Goal: Task Accomplishment & Management: Manage account settings

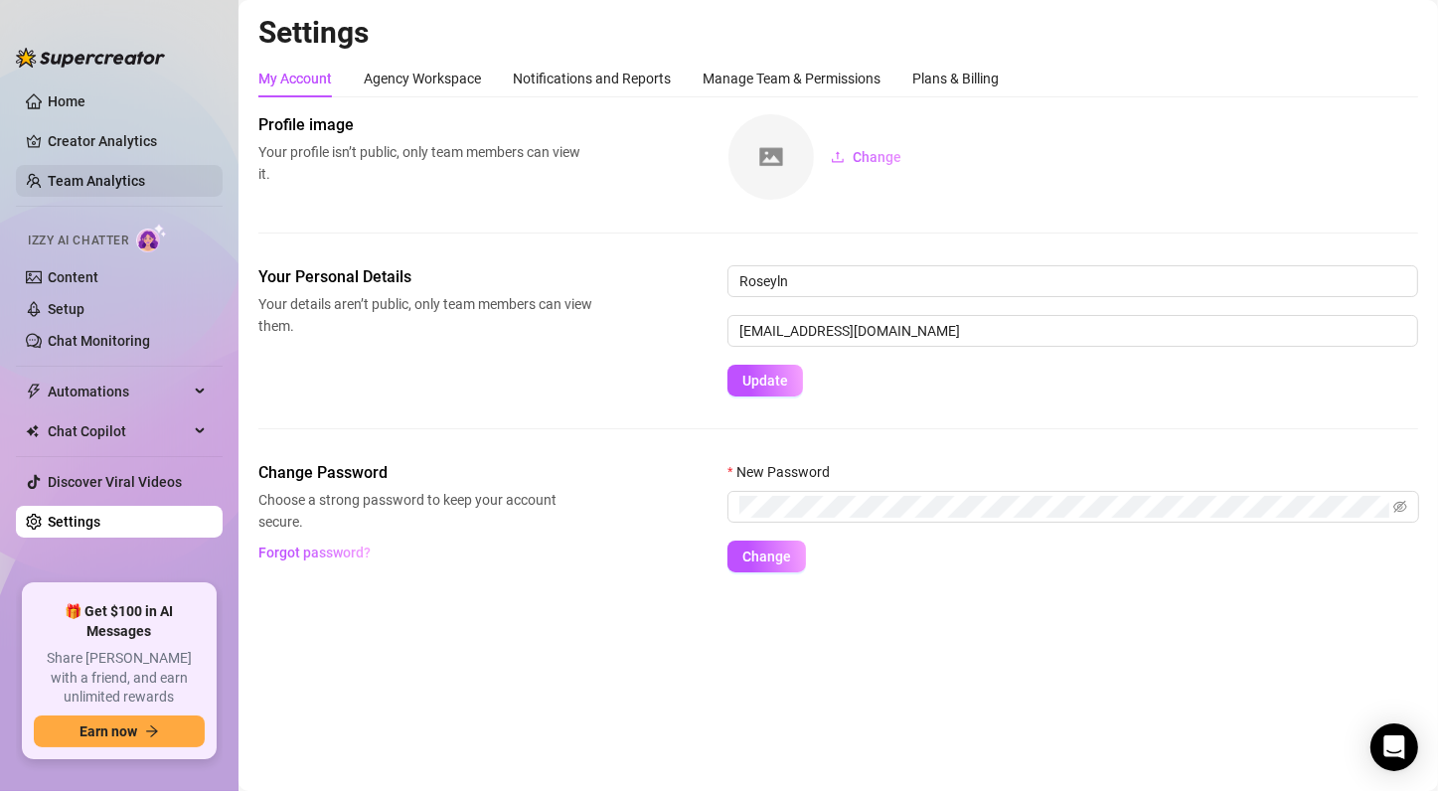
click at [87, 178] on link "Team Analytics" at bounding box center [96, 181] width 97 height 16
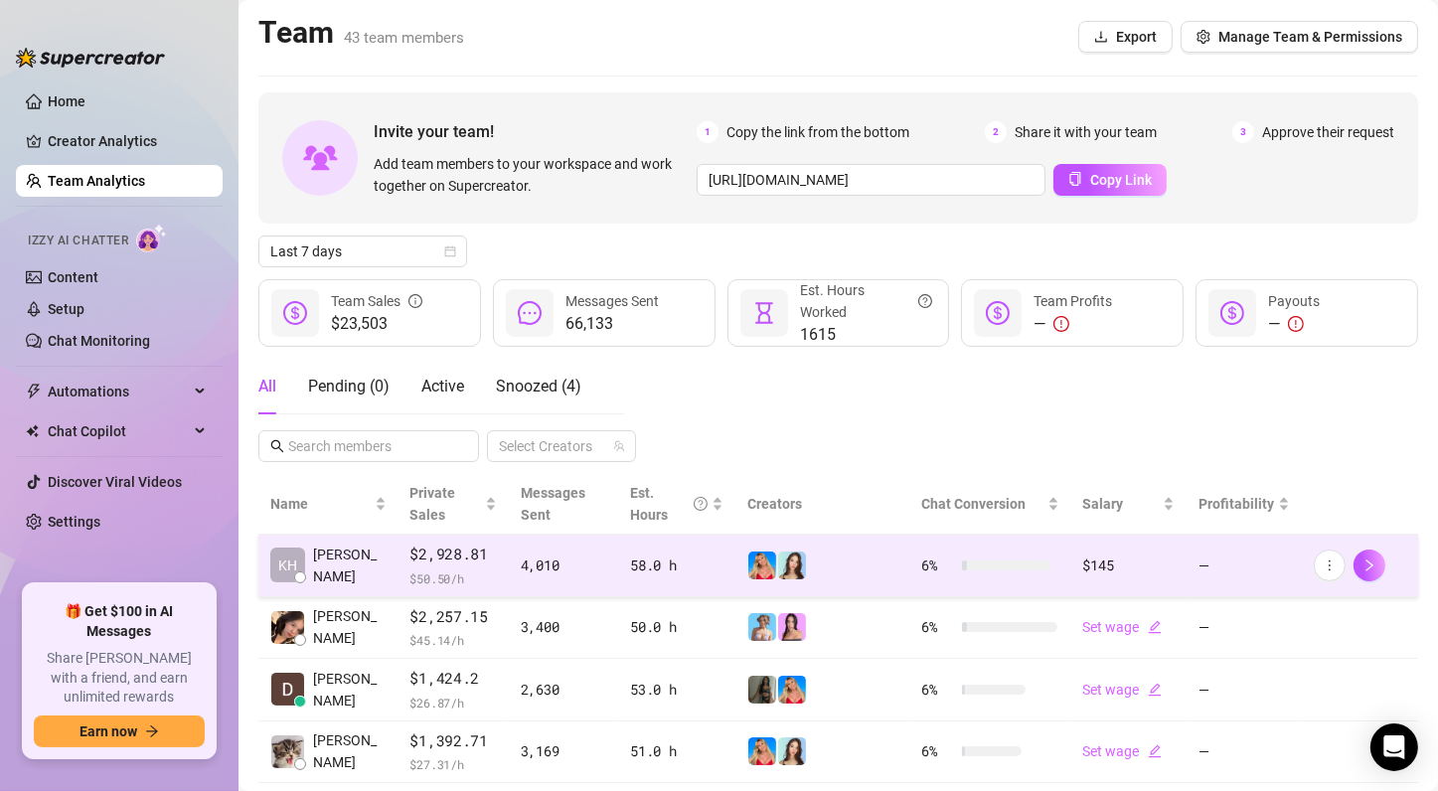
click at [780, 579] on span at bounding box center [792, 566] width 30 height 30
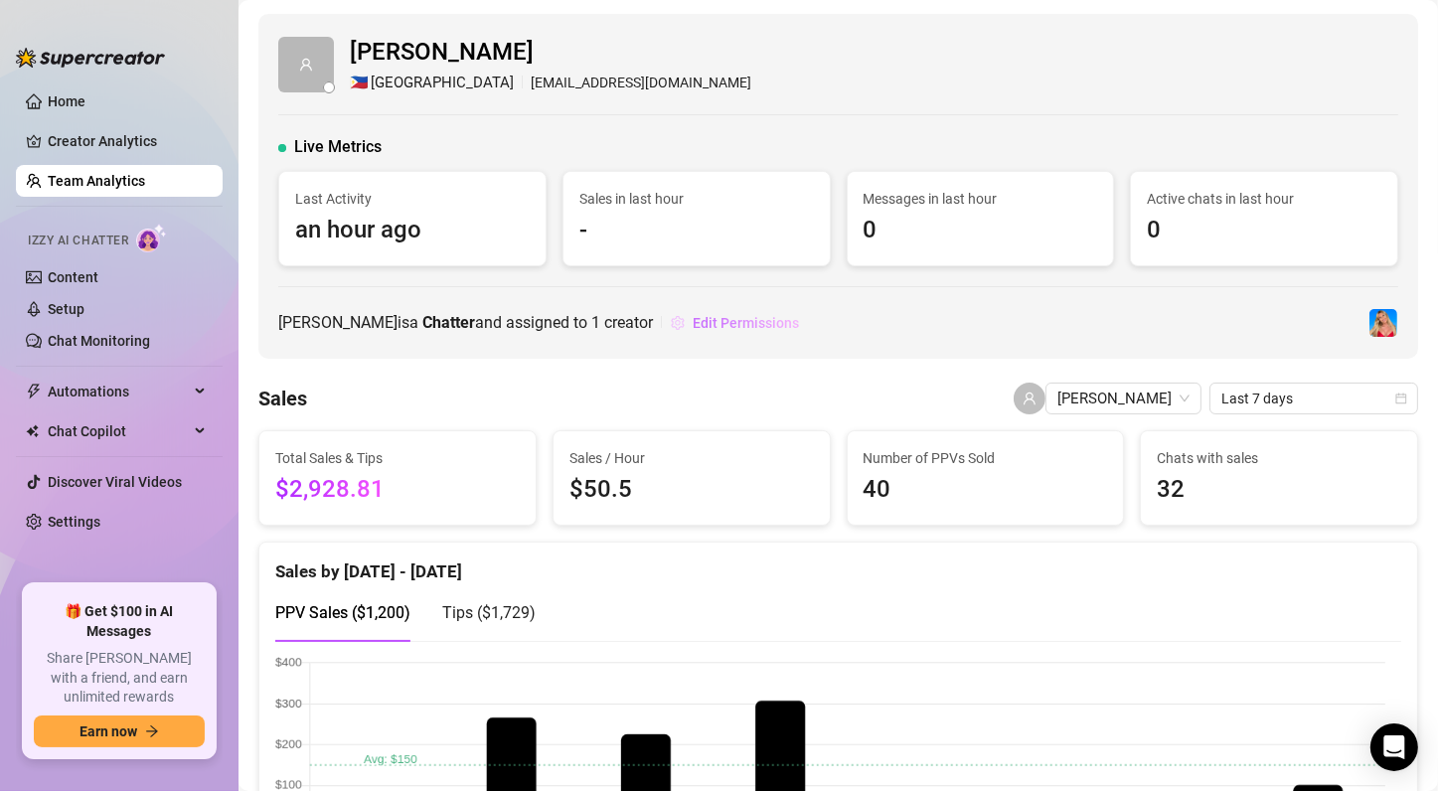
click at [717, 325] on span "Edit Permissions" at bounding box center [746, 323] width 106 height 16
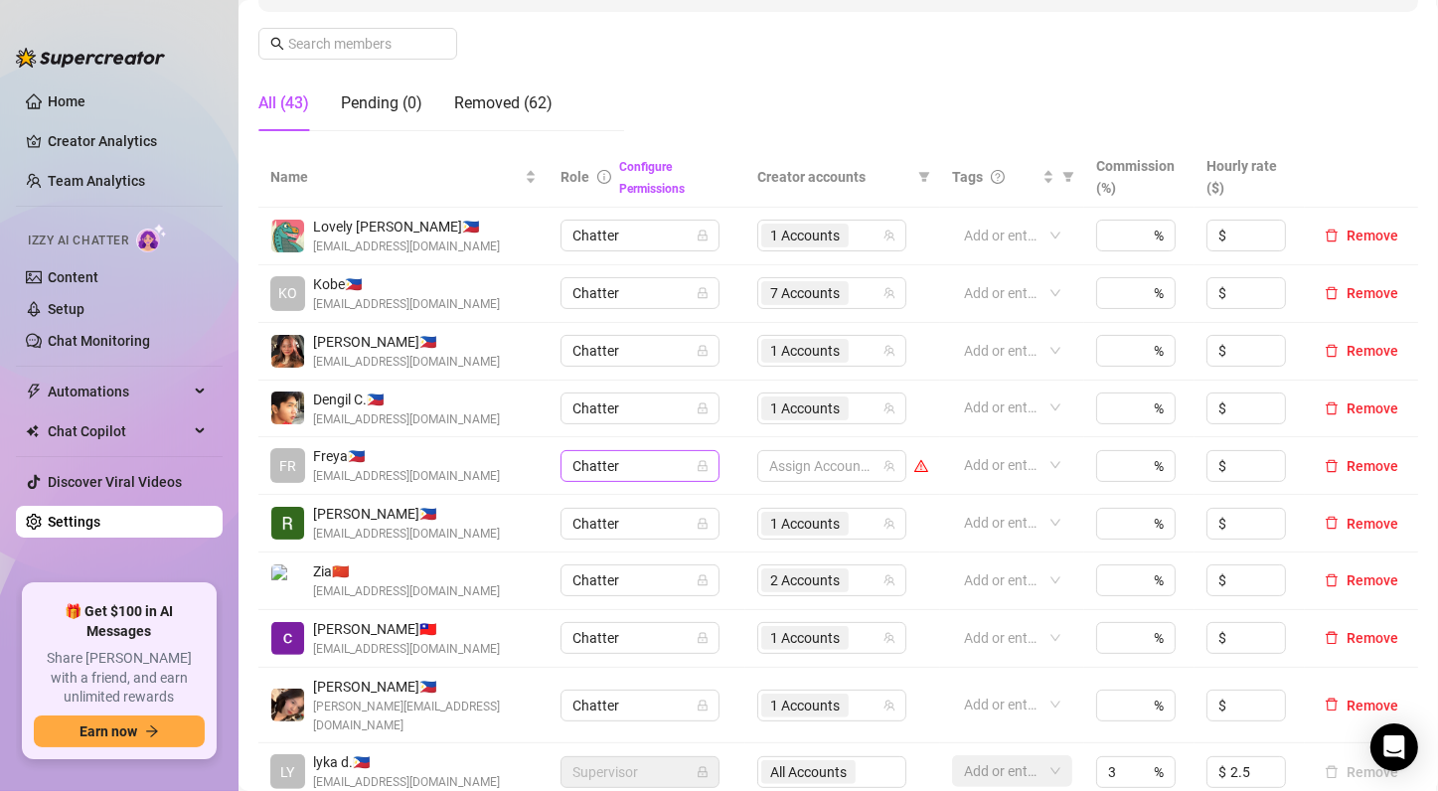
scroll to position [398, 0]
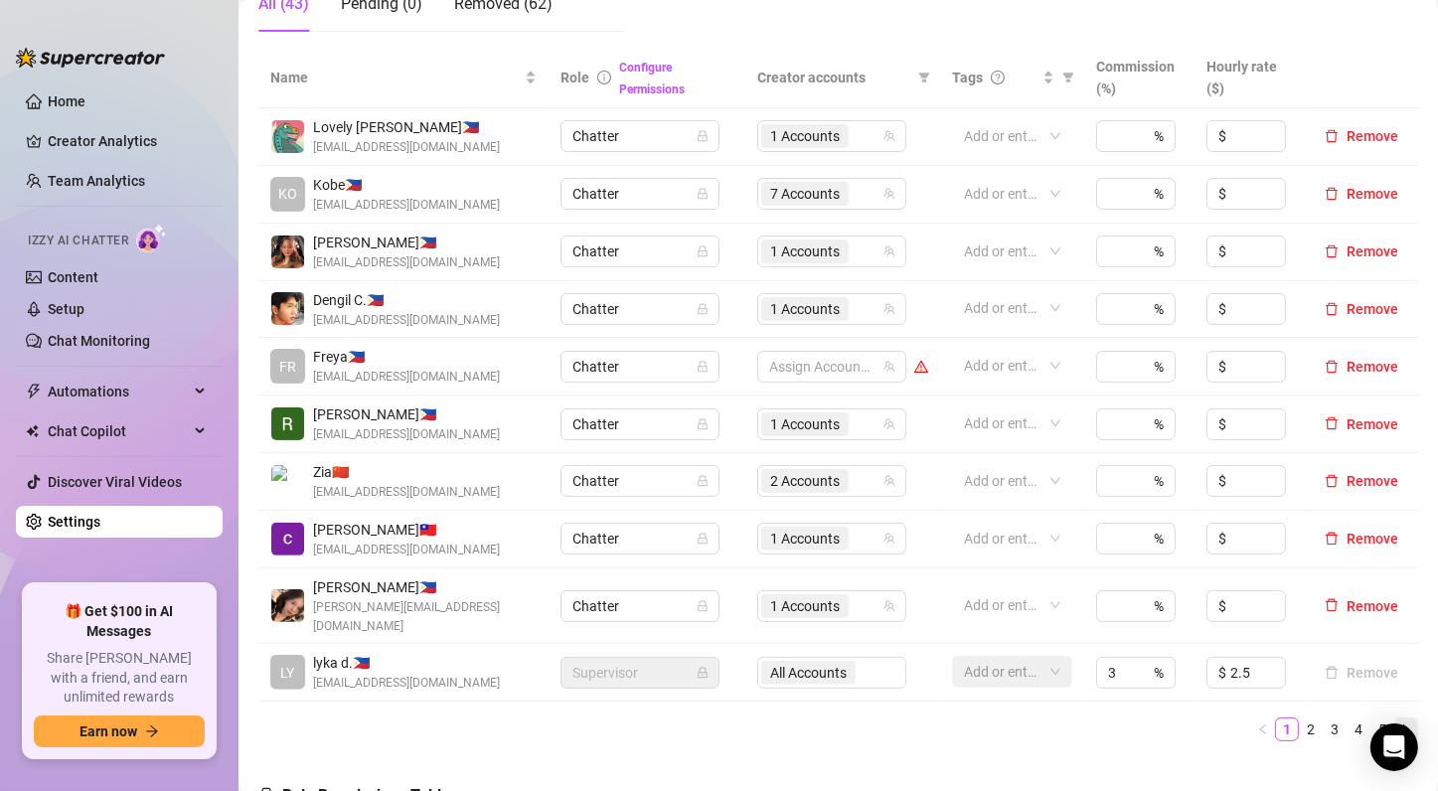
click at [1401, 724] on icon "right" at bounding box center [1407, 730] width 12 height 12
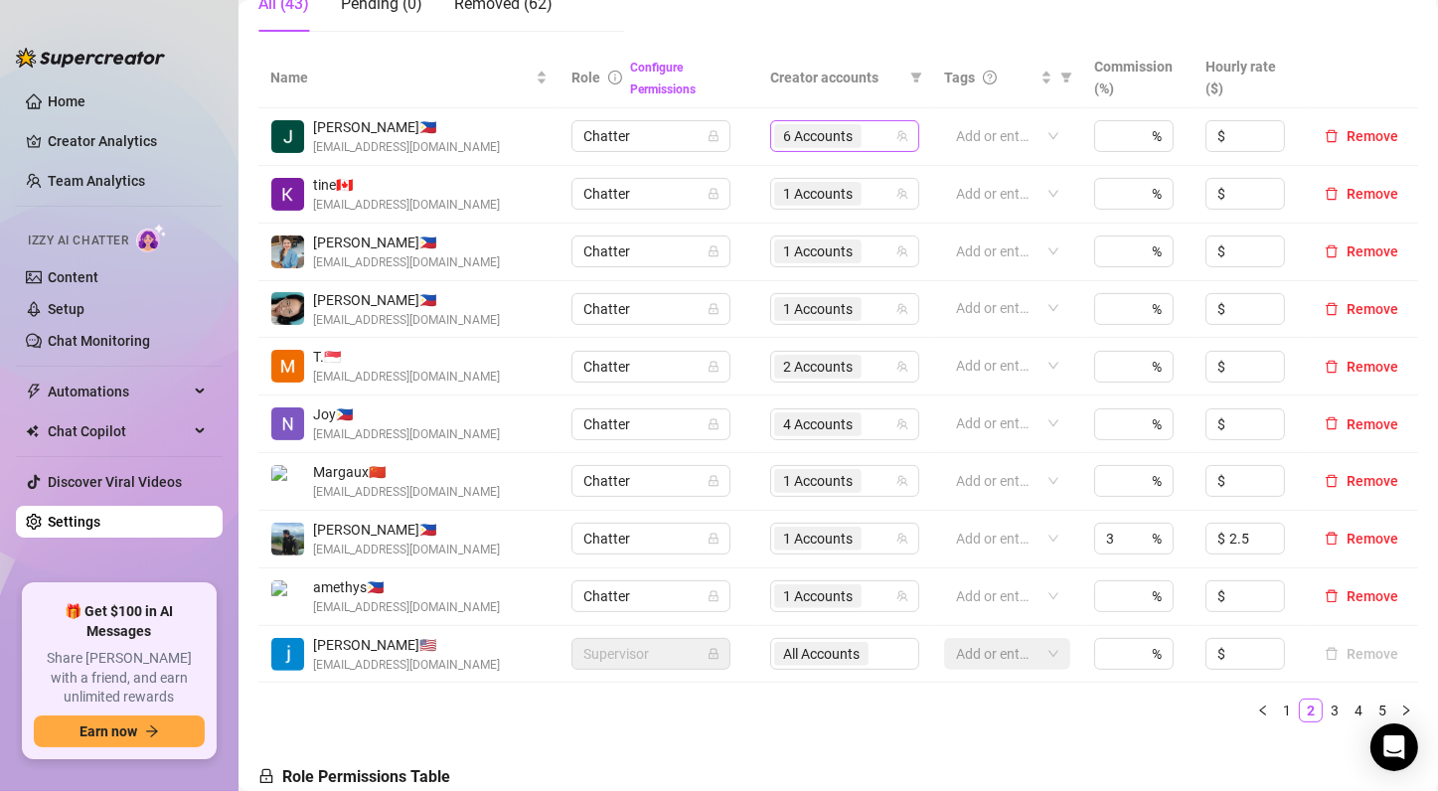
click at [823, 145] on span "6 Accounts" at bounding box center [818, 136] width 70 height 22
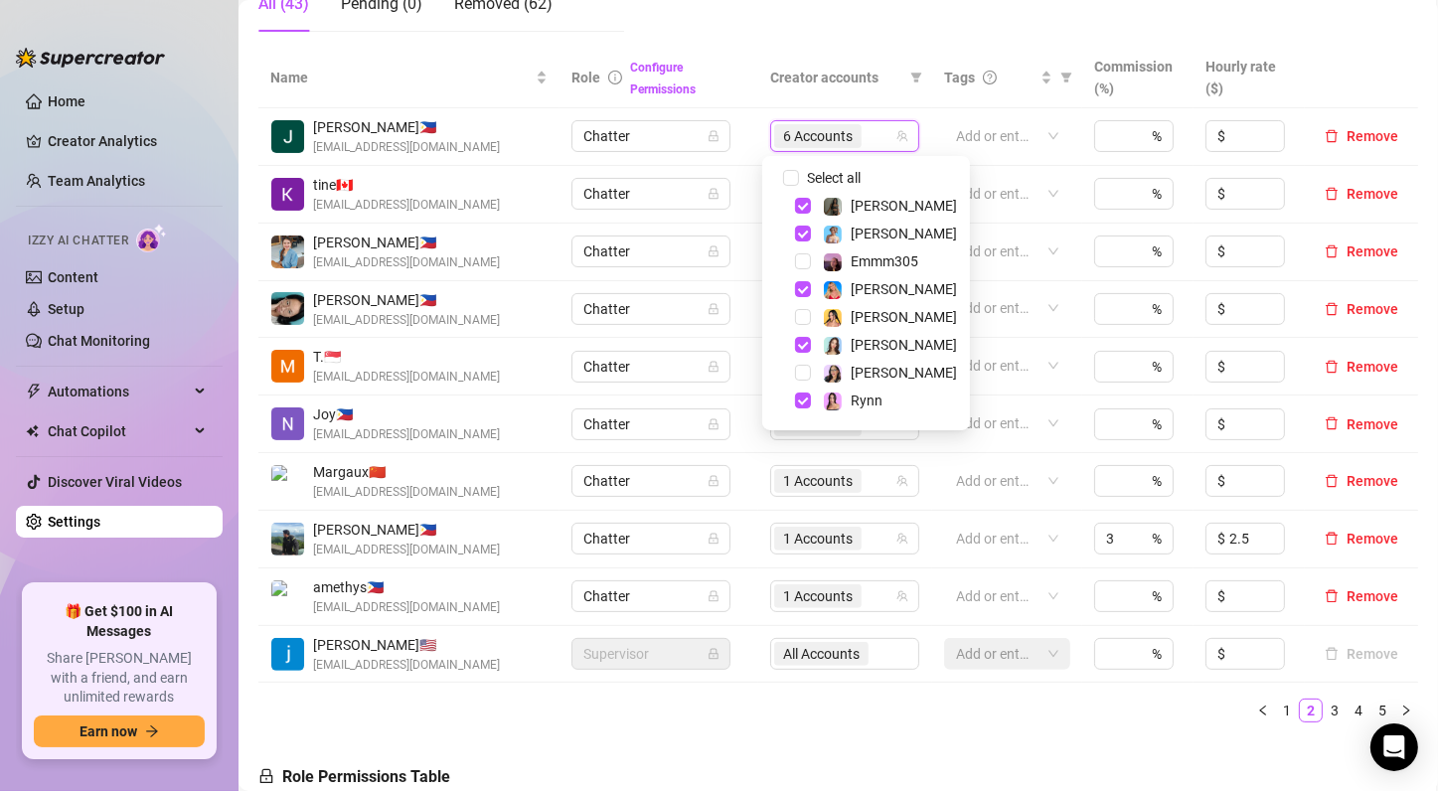
click at [891, 735] on div "Name Role Configure Permissions Creator accounts Tags Commission (%) Hourly rat…" at bounding box center [838, 393] width 1160 height 691
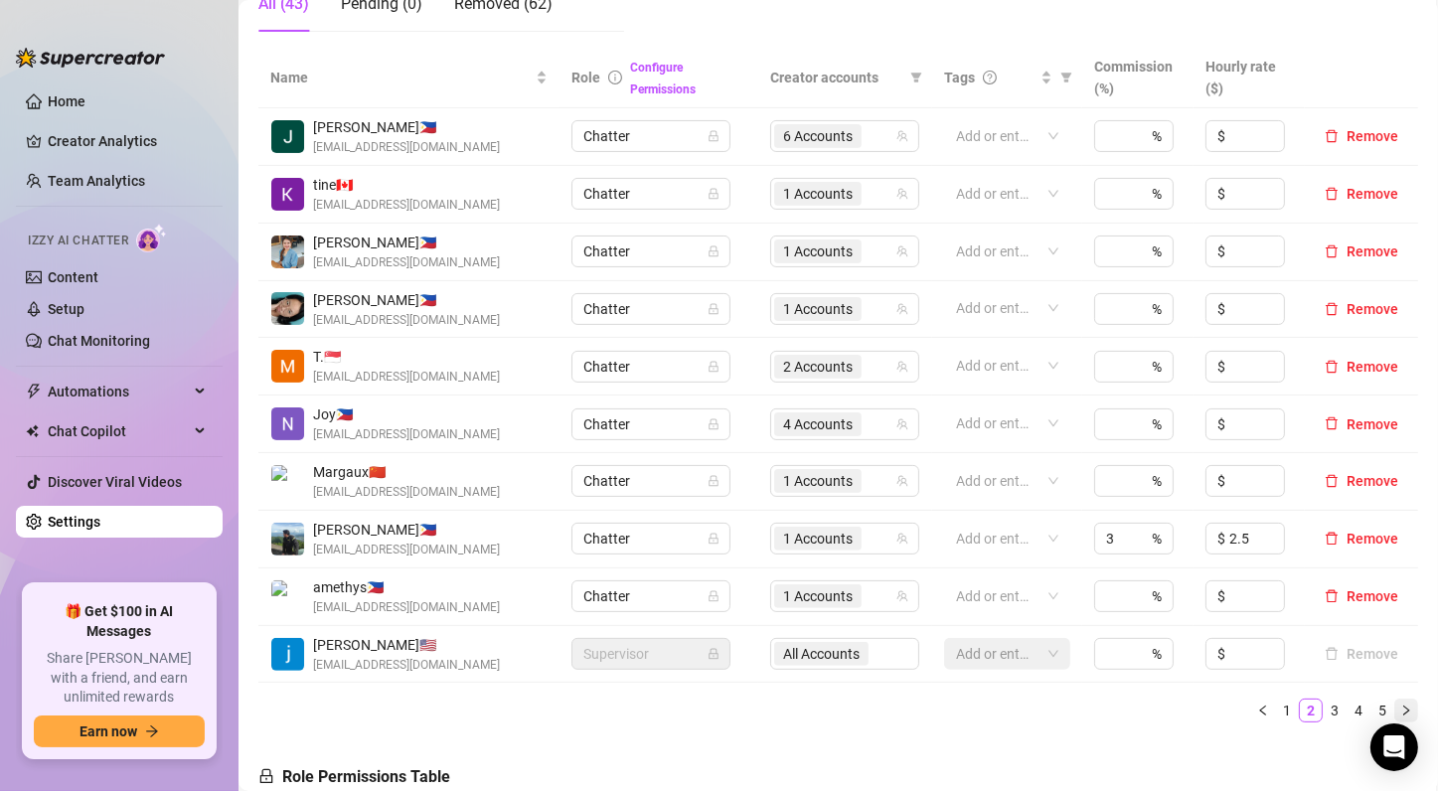
click at [1401, 712] on icon "right" at bounding box center [1407, 711] width 12 height 12
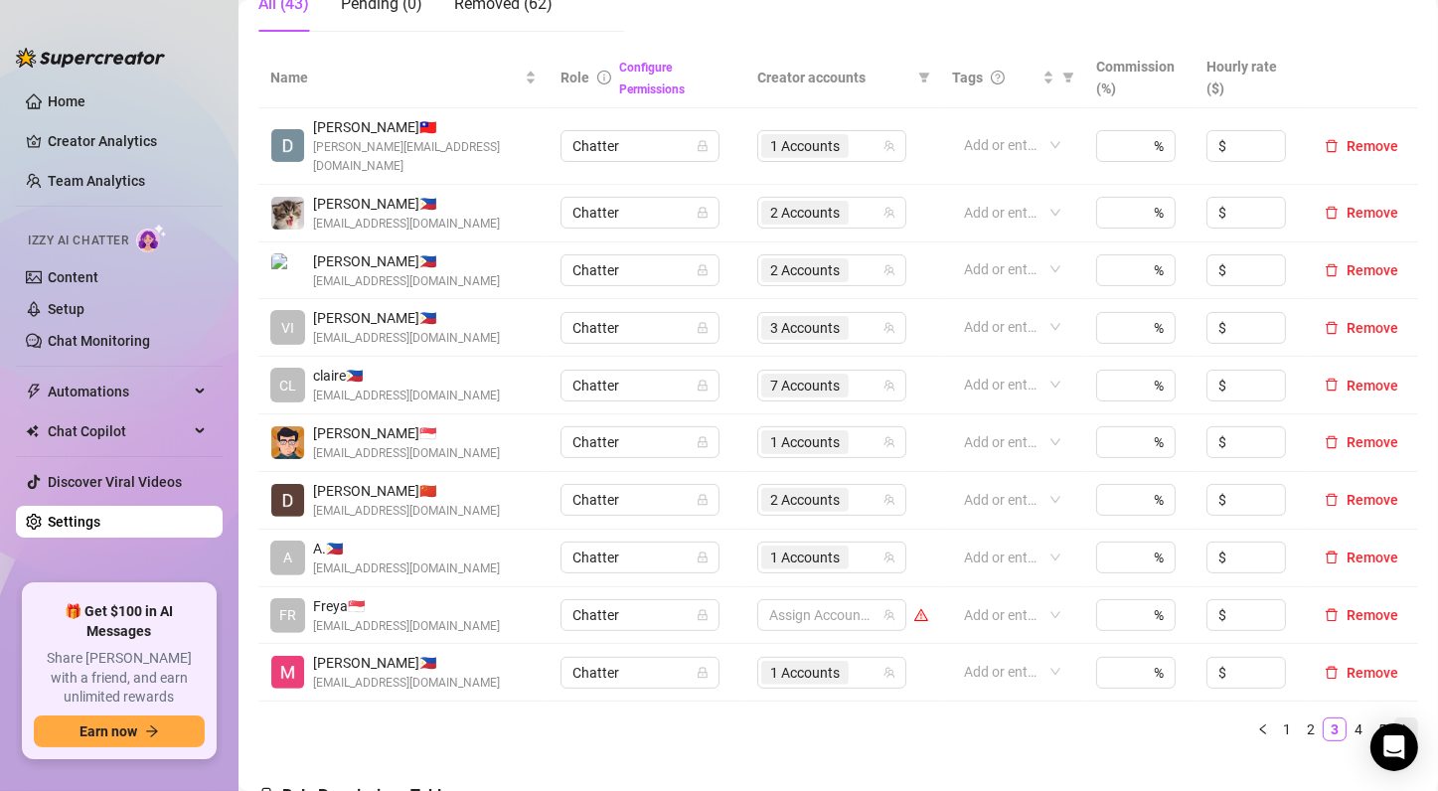
click at [1401, 724] on icon "right" at bounding box center [1407, 730] width 12 height 12
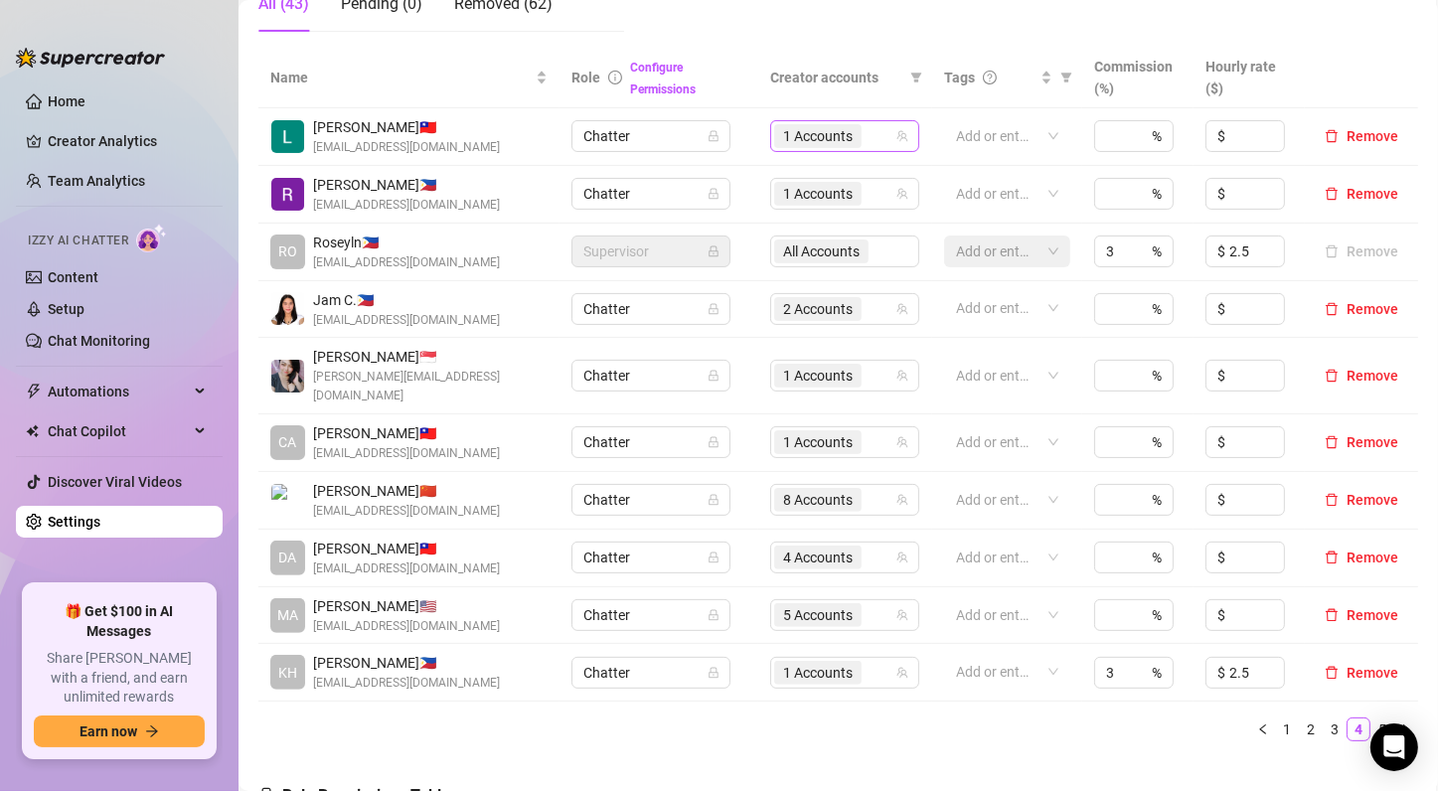
click at [801, 134] on span "1 Accounts" at bounding box center [818, 136] width 70 height 22
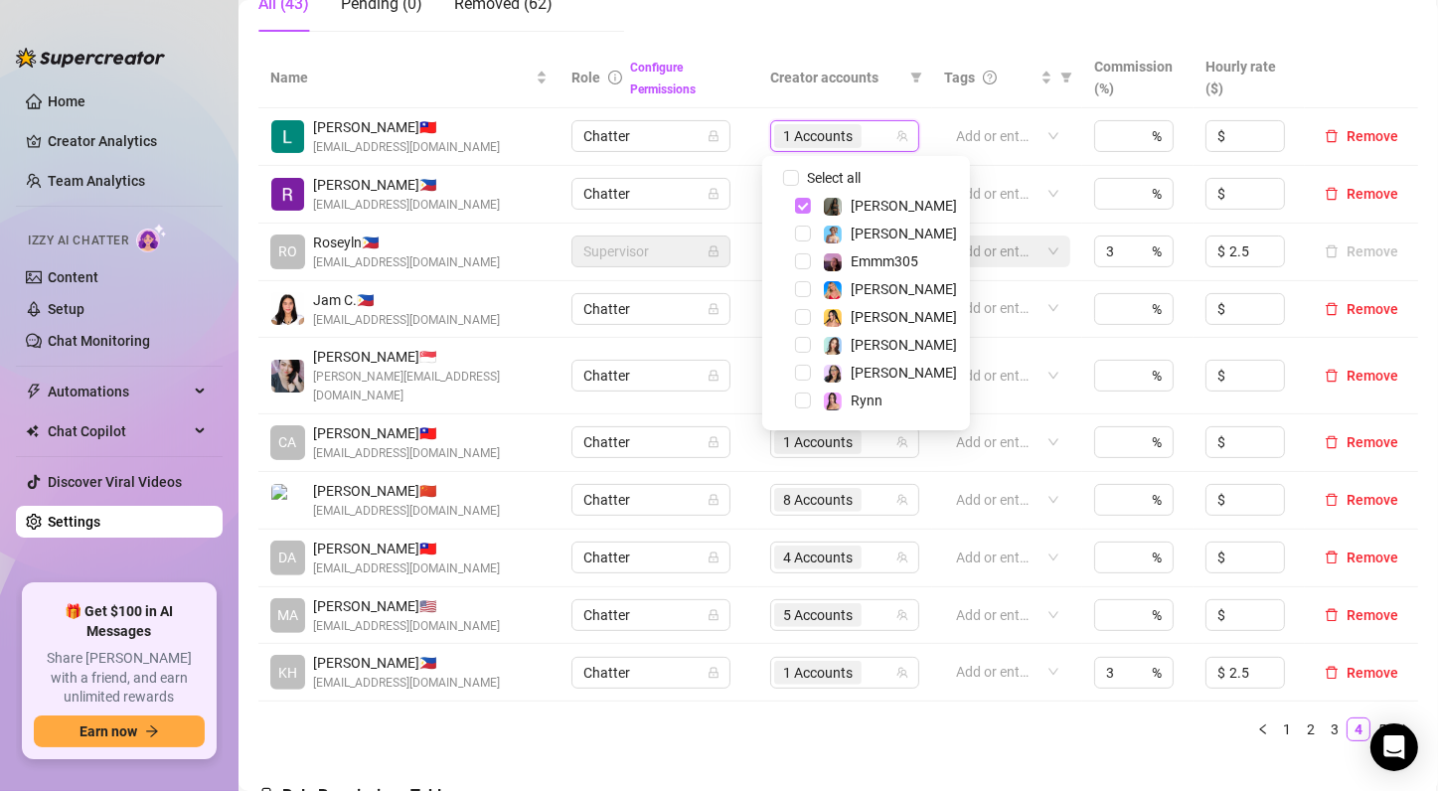
click at [799, 204] on span "Select tree node" at bounding box center [803, 206] width 16 height 16
click at [800, 318] on span "Select tree node" at bounding box center [803, 317] width 16 height 16
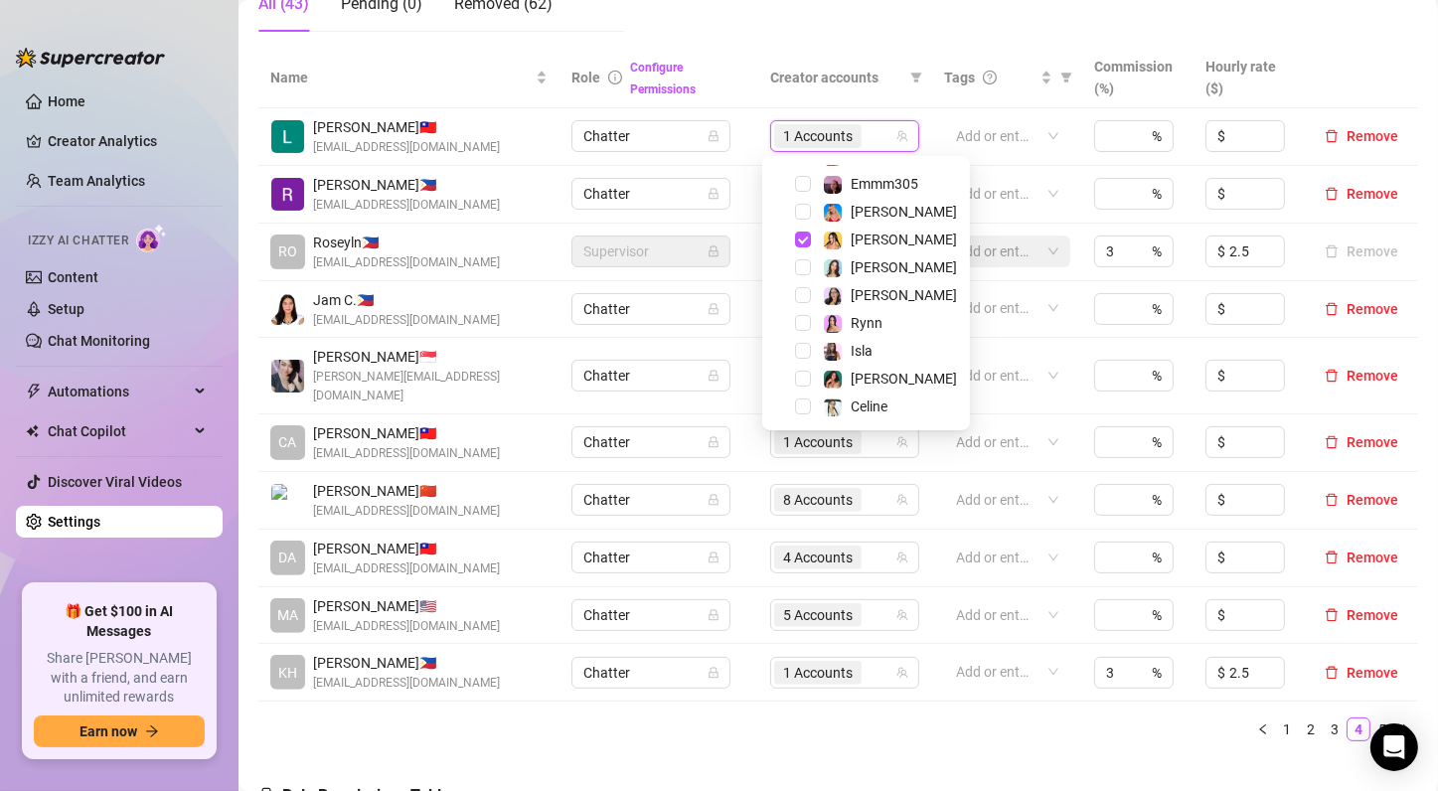
scroll to position [80, 0]
click at [798, 379] on span "Select tree node" at bounding box center [803, 377] width 16 height 16
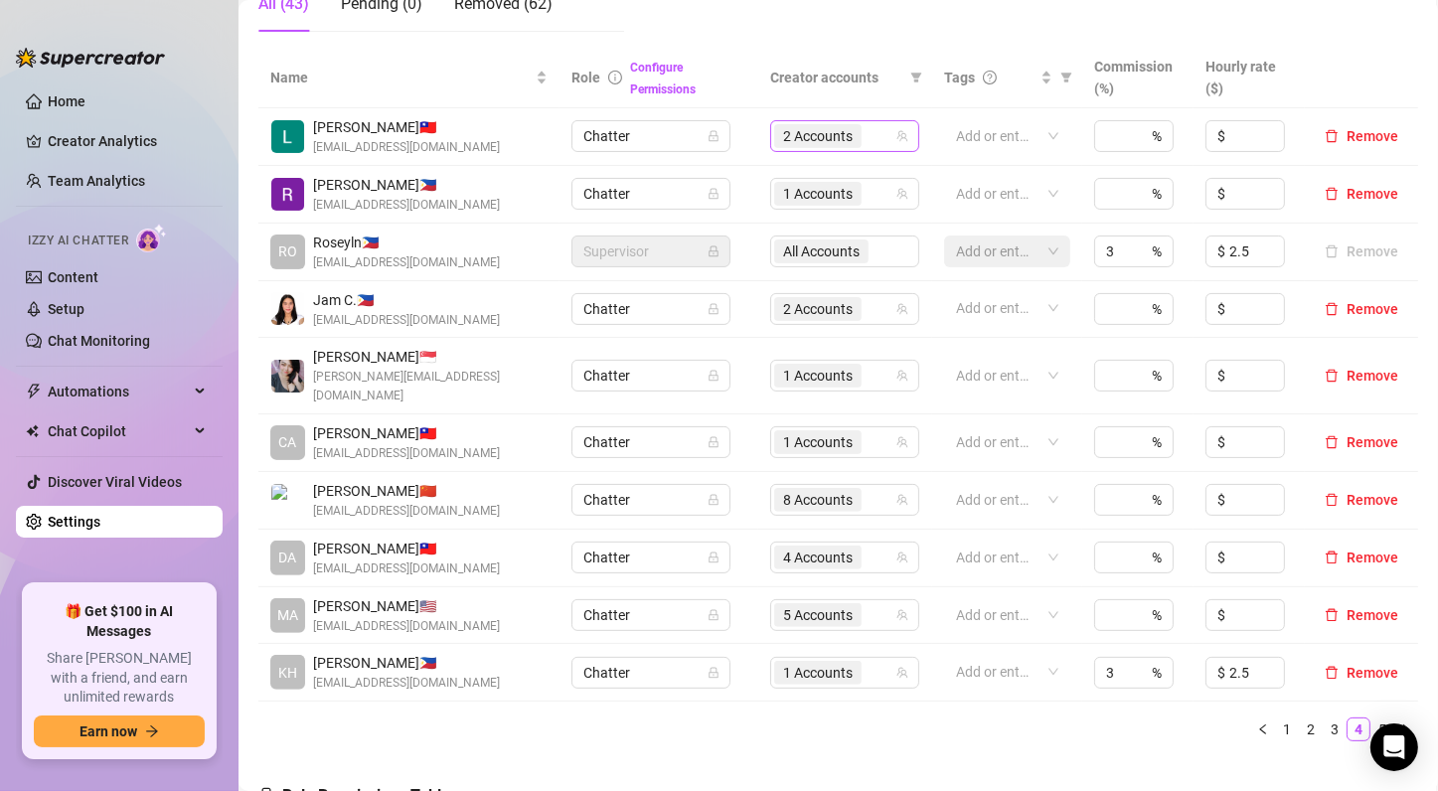
click at [812, 136] on span "2 Accounts" at bounding box center [818, 136] width 70 height 22
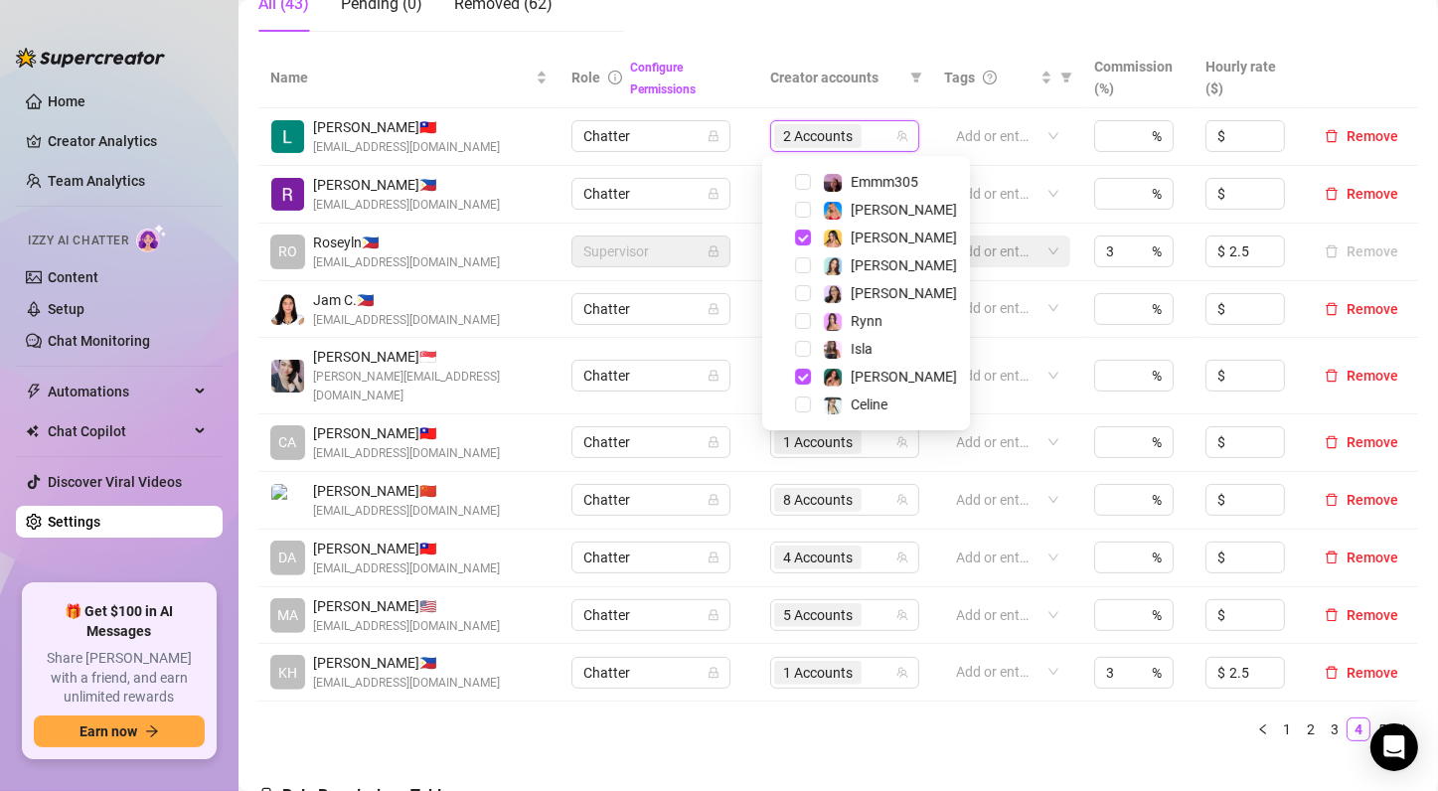
scroll to position [28, 0]
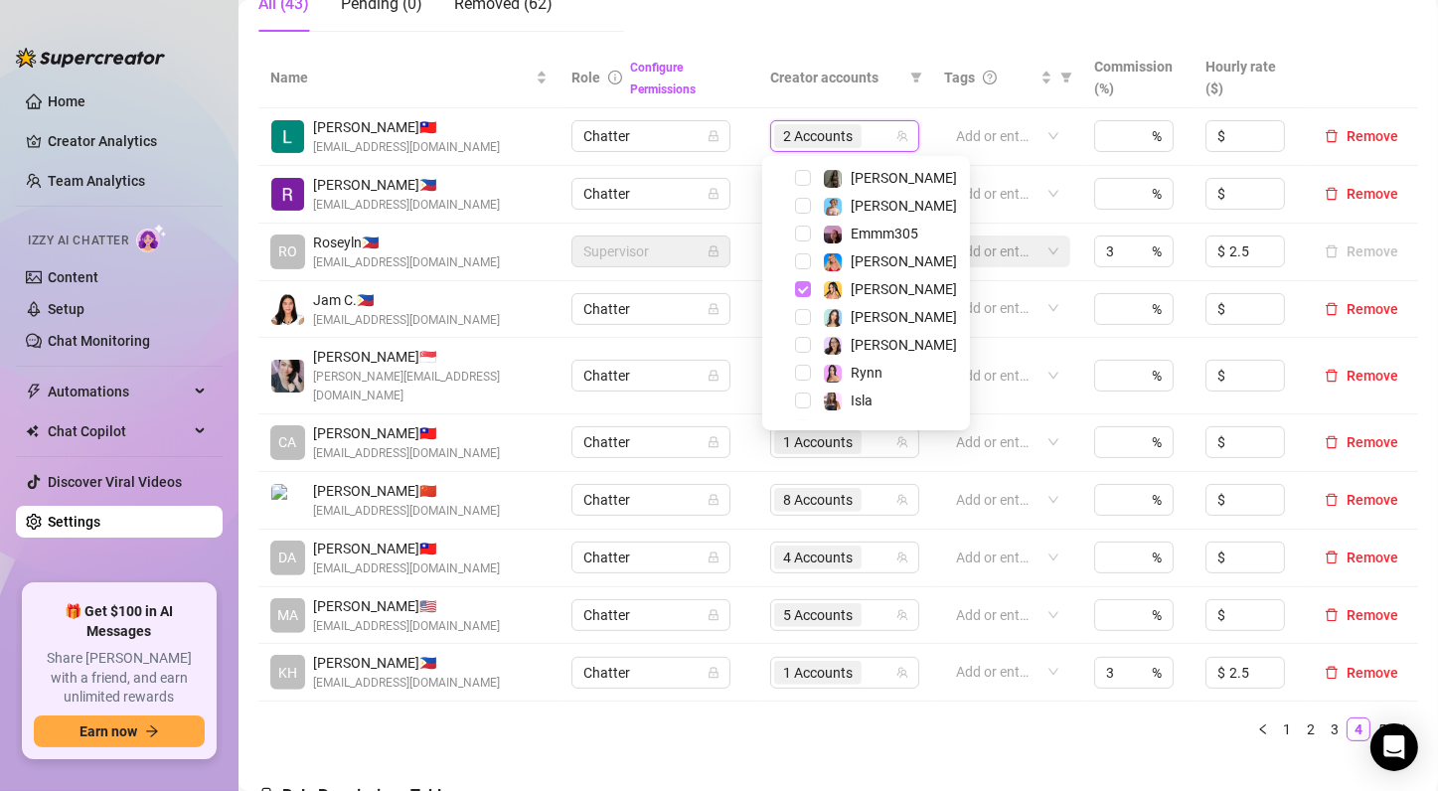
click at [798, 295] on span "Select tree node" at bounding box center [803, 289] width 16 height 16
click at [803, 374] on span "Select tree node" at bounding box center [803, 373] width 16 height 16
click at [969, 722] on div "Name Role Configure Permissions Creator accounts Tags Commission (%) Hourly rat…" at bounding box center [838, 403] width 1160 height 710
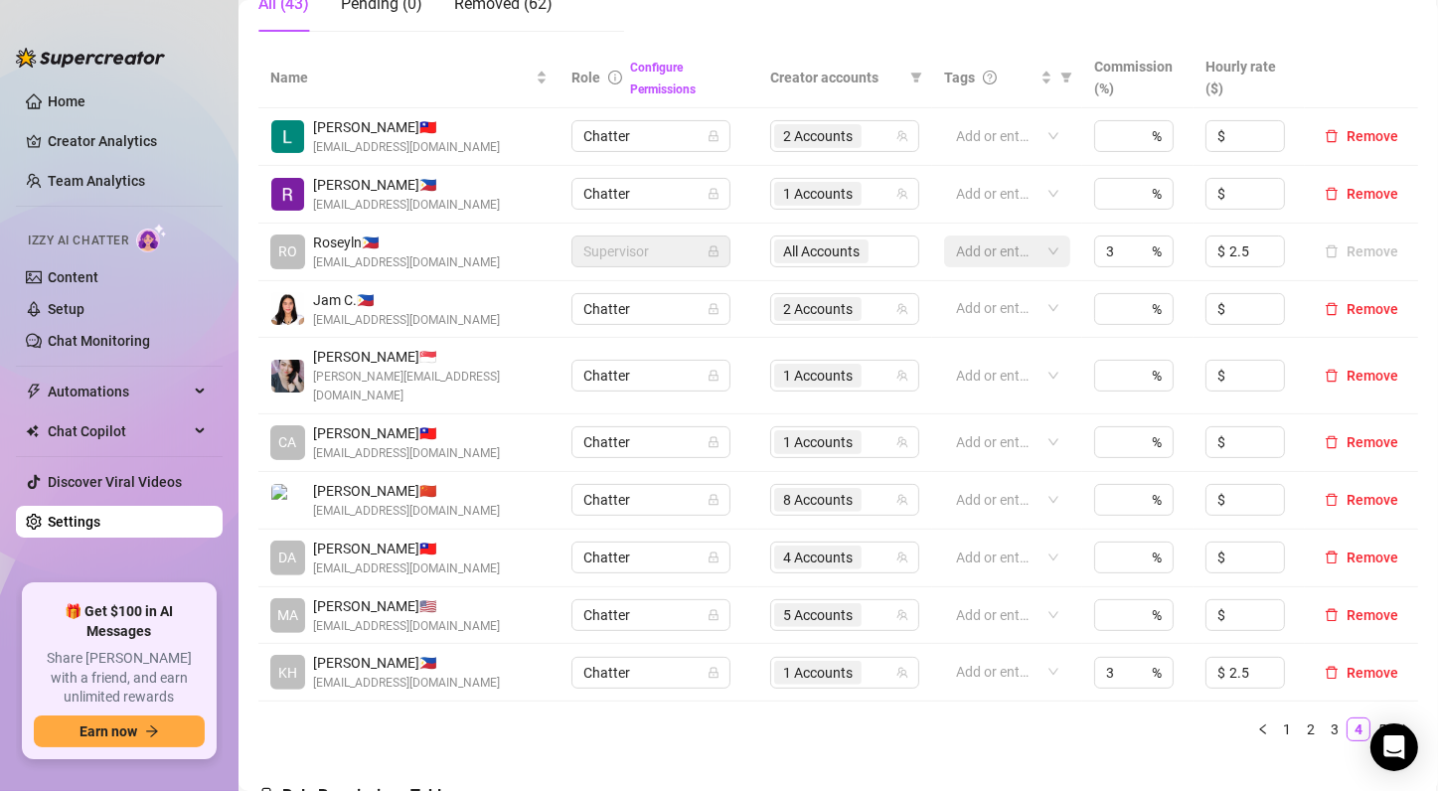
click at [801, 662] on span "1 Accounts" at bounding box center [818, 673] width 70 height 22
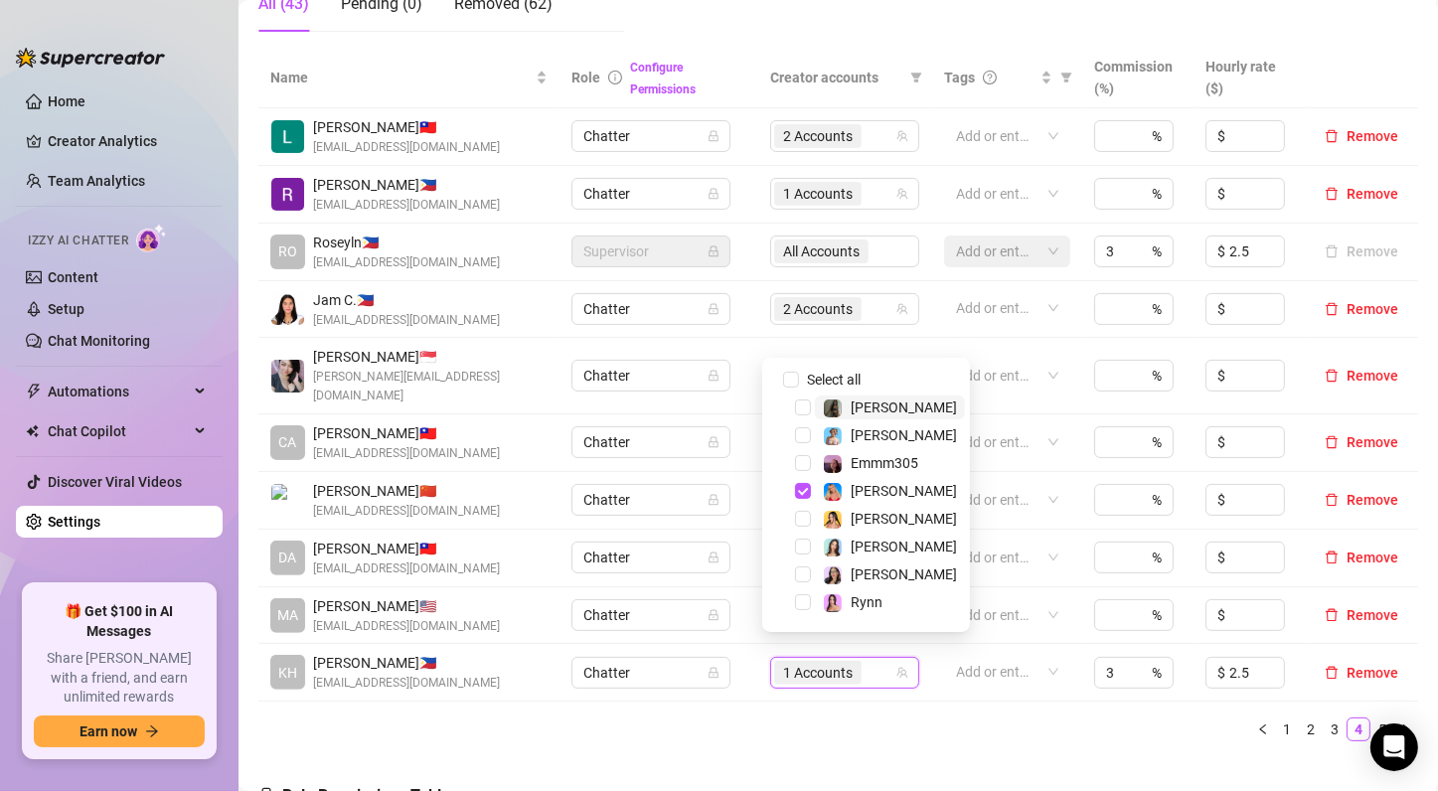
click at [747, 718] on ul "1 2 3 4 5" at bounding box center [838, 730] width 1160 height 24
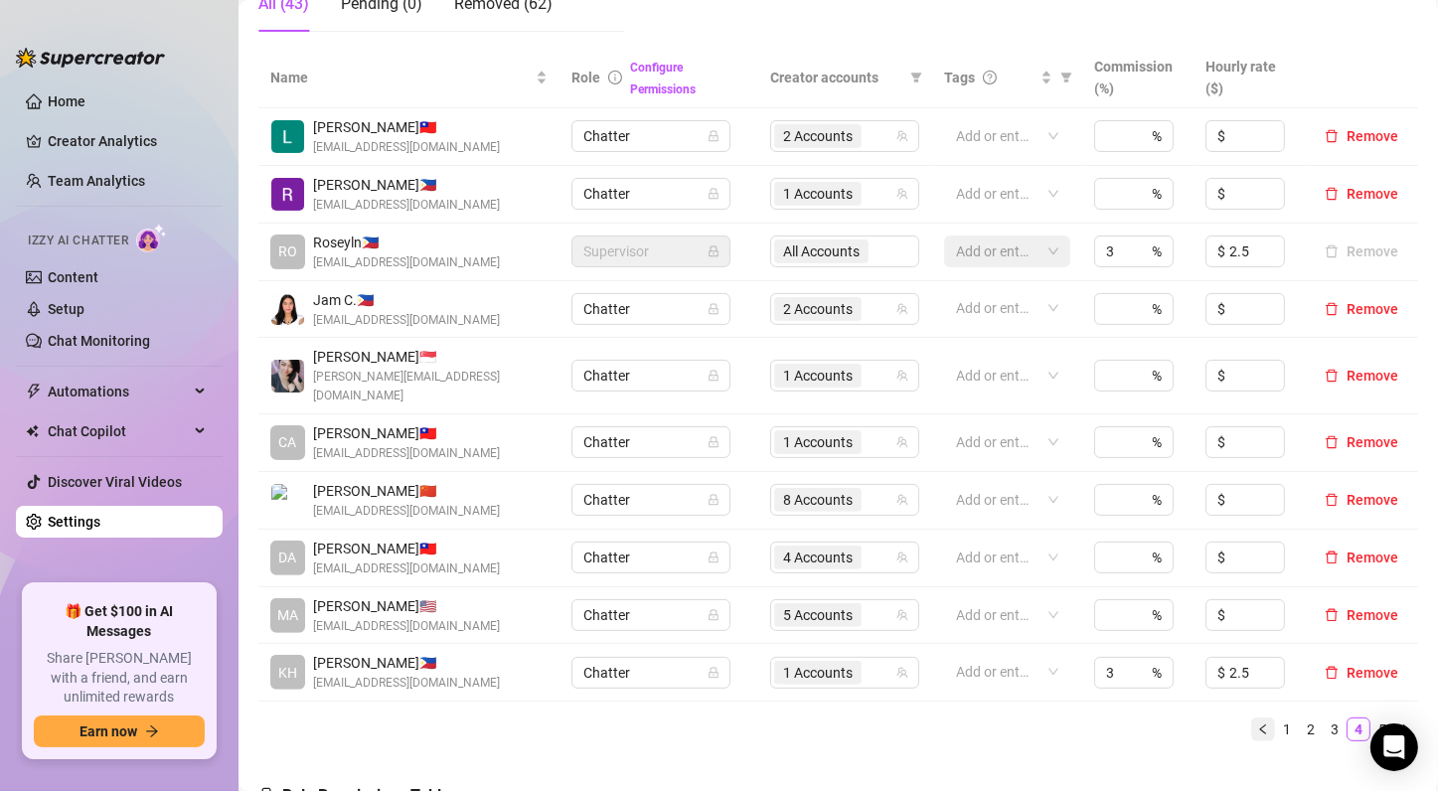
click at [1251, 718] on button "button" at bounding box center [1263, 730] width 24 height 24
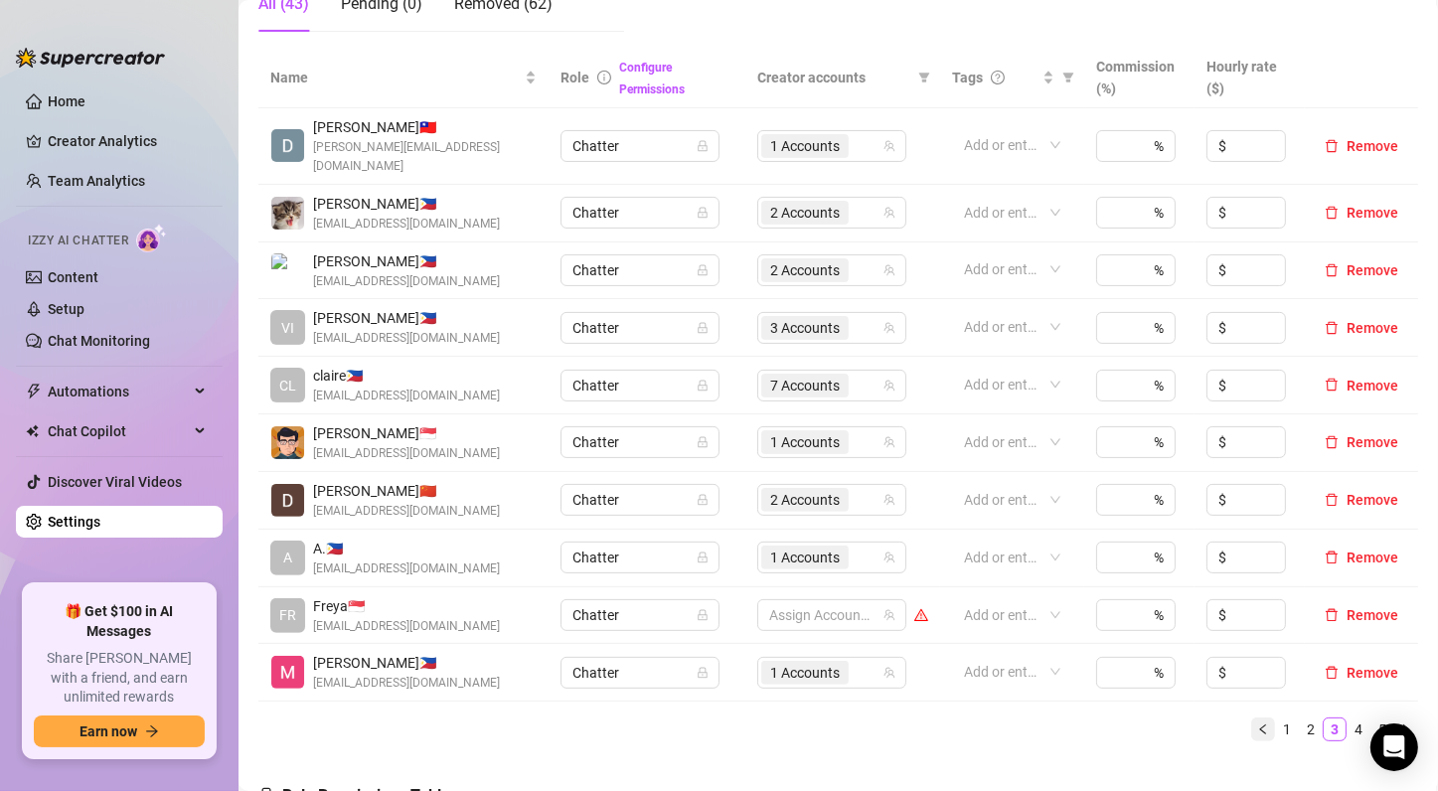
click at [1257, 724] on icon "left" at bounding box center [1263, 730] width 12 height 12
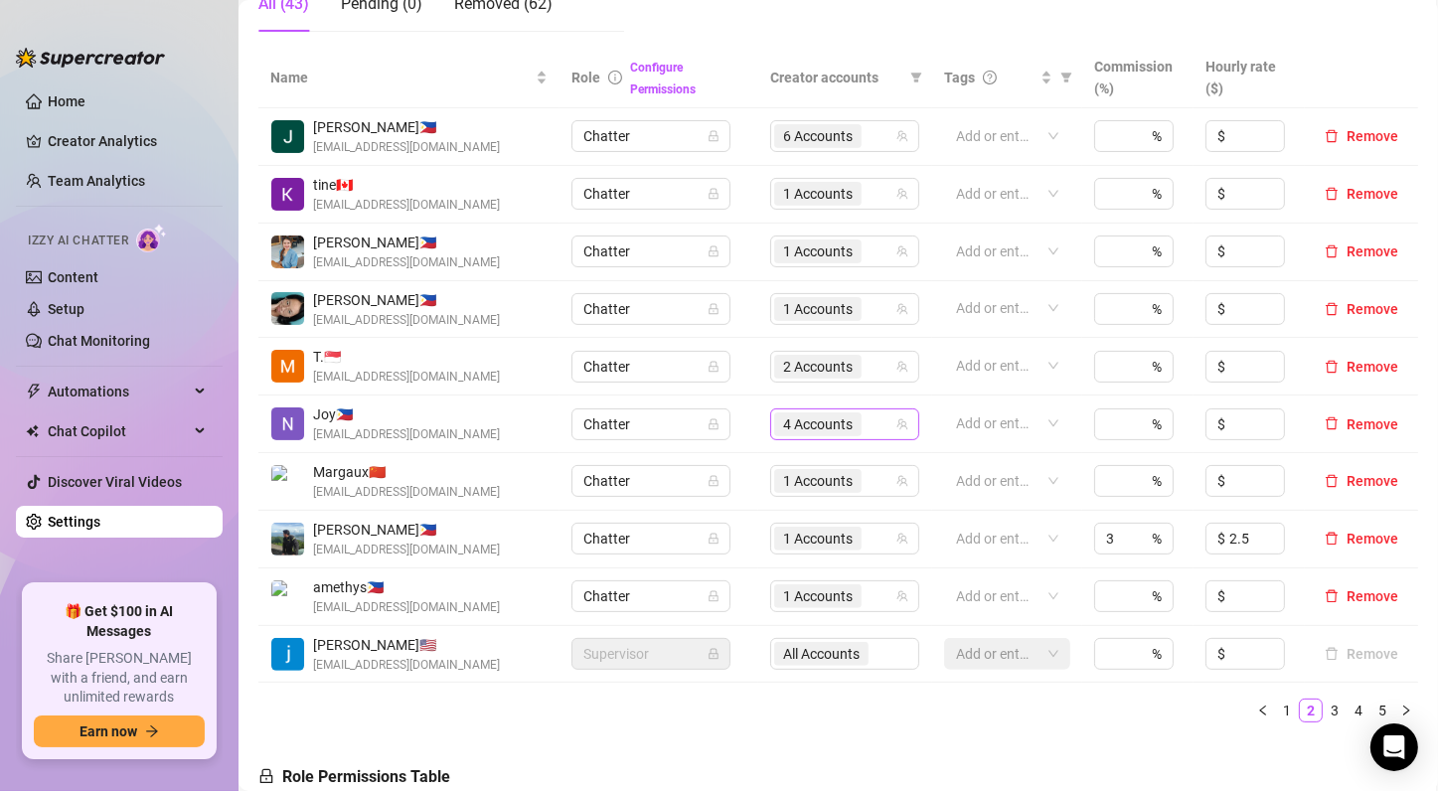
click at [783, 427] on span "4 Accounts" at bounding box center [818, 425] width 70 height 22
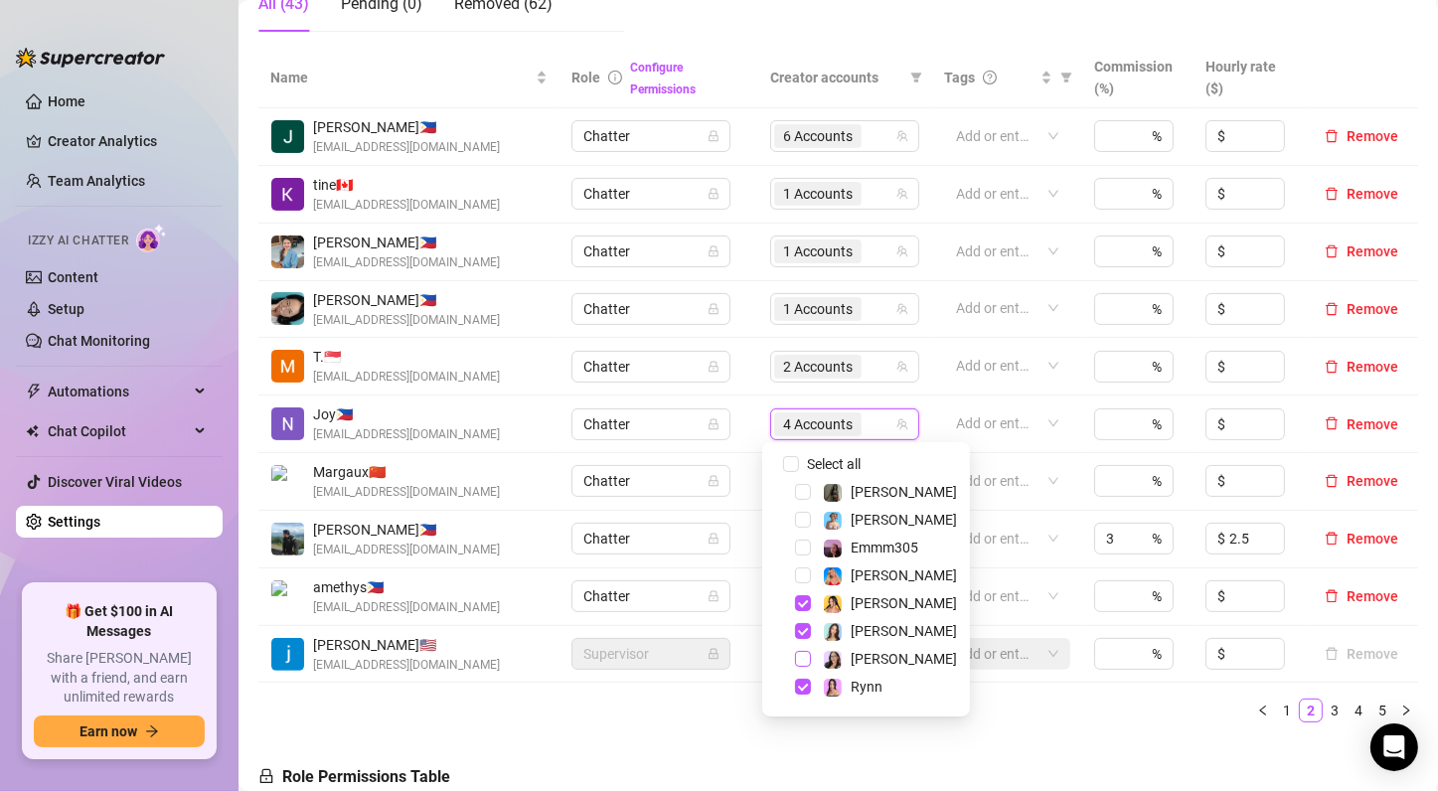
click at [801, 654] on span "Select tree node" at bounding box center [803, 659] width 16 height 16
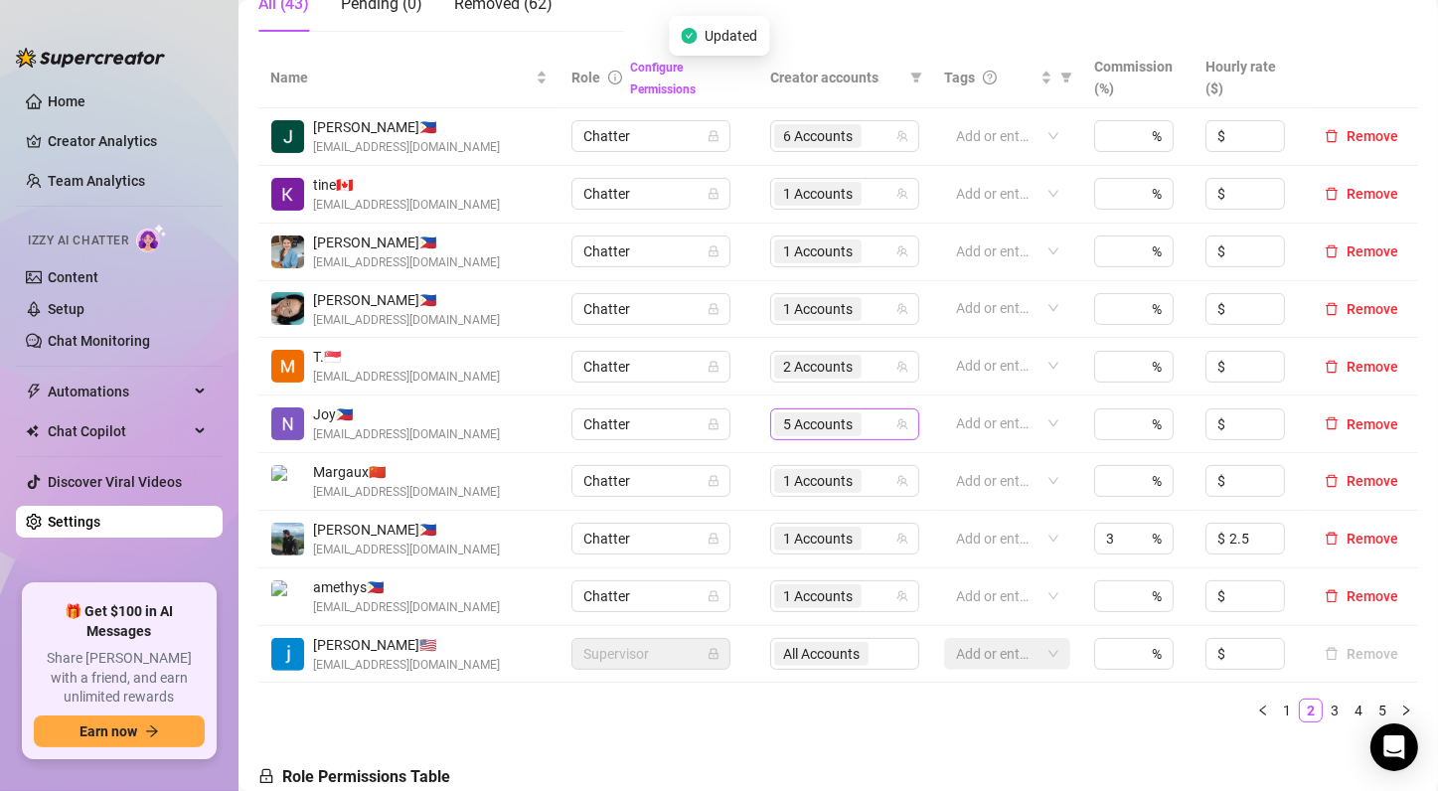
click at [800, 423] on span "5 Accounts" at bounding box center [818, 425] width 70 height 22
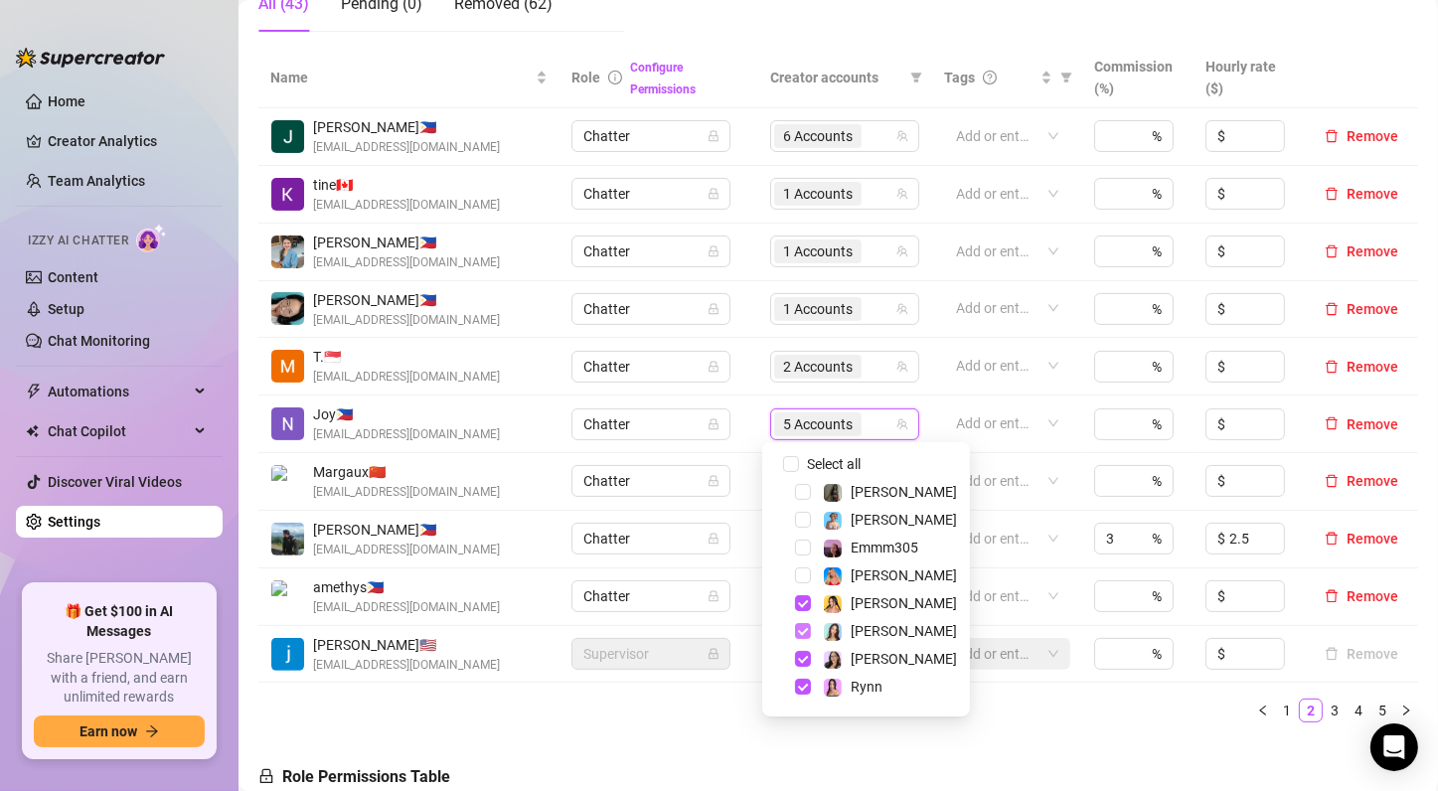
click at [795, 629] on span "Select tree node" at bounding box center [803, 631] width 16 height 16
click at [802, 684] on span "Select tree node" at bounding box center [803, 687] width 16 height 16
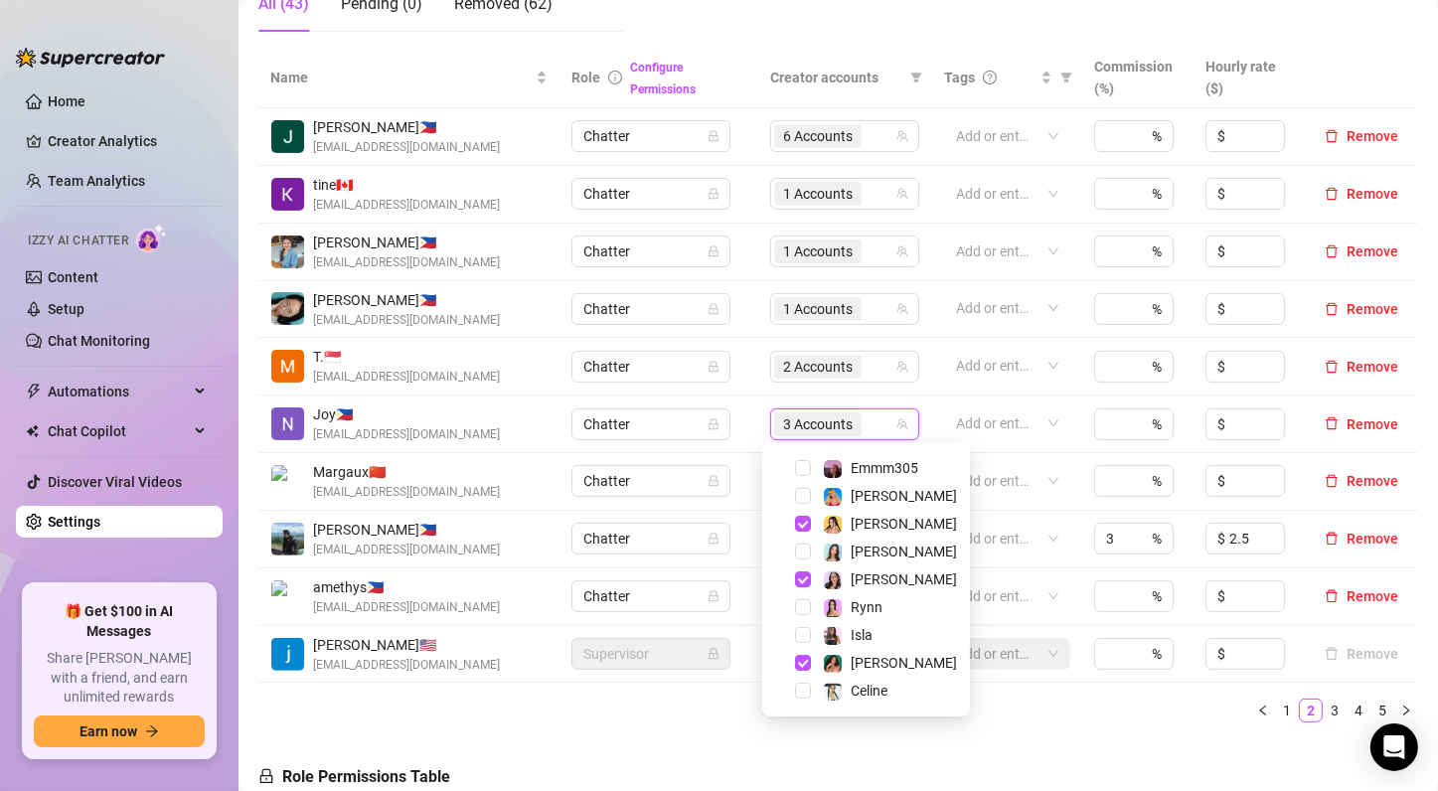
click at [1061, 733] on div "Name Role Configure Permissions Creator accounts Tags Commission (%) Hourly rat…" at bounding box center [838, 393] width 1160 height 691
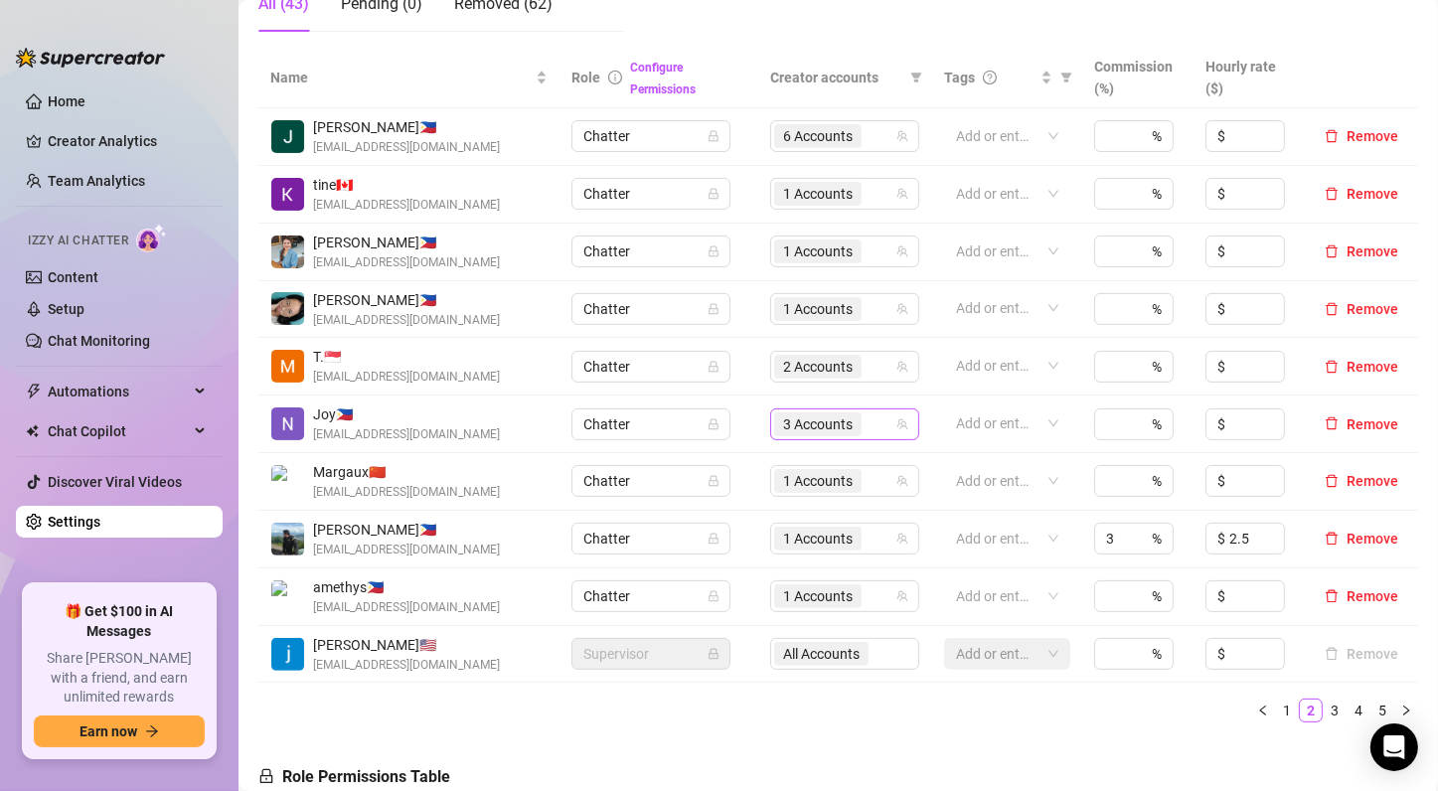
click at [810, 418] on span "3 Accounts" at bounding box center [818, 425] width 70 height 22
click at [1033, 722] on div "Name Role Configure Permissions Creator accounts Tags Commission (%) Hourly rat…" at bounding box center [838, 393] width 1160 height 691
